Goal: Navigation & Orientation: Go to known website

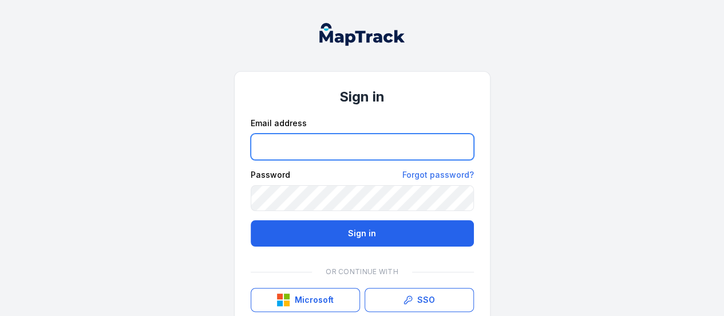
click at [277, 142] on input "email" at bounding box center [363, 146] width 224 height 26
type input "**********"
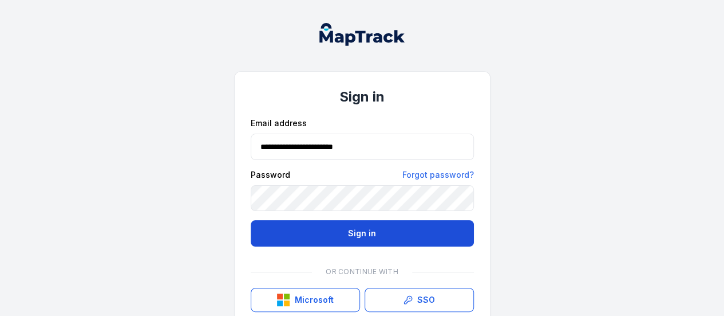
click at [337, 233] on button "Sign in" at bounding box center [363, 233] width 224 height 26
